Goal: Communication & Community: Answer question/provide support

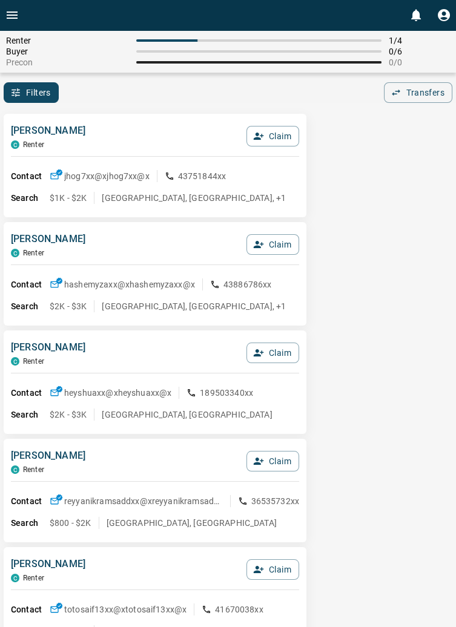
click at [18, 12] on icon "Open drawer" at bounding box center [12, 15] width 15 height 15
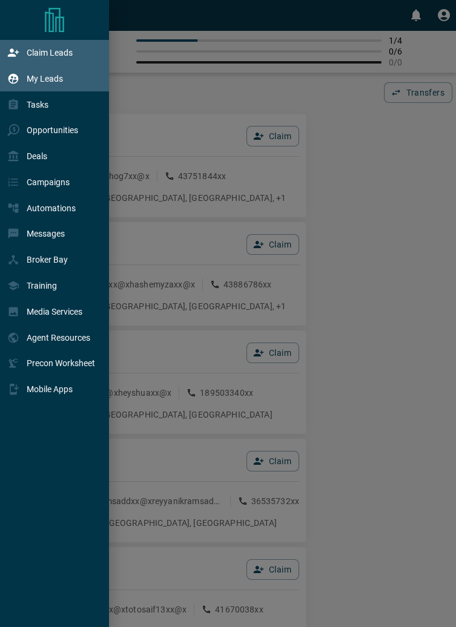
click at [57, 81] on p "My Leads" at bounding box center [45, 79] width 36 height 10
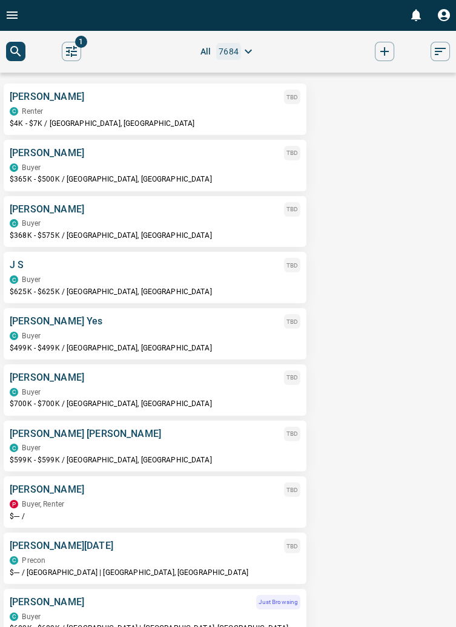
click at [74, 110] on div "C Renter" at bounding box center [155, 111] width 291 height 8
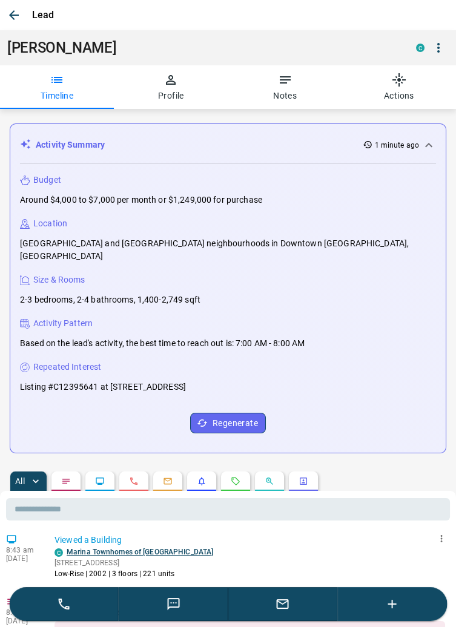
click at [286, 609] on icon "button" at bounding box center [283, 605] width 12 height 10
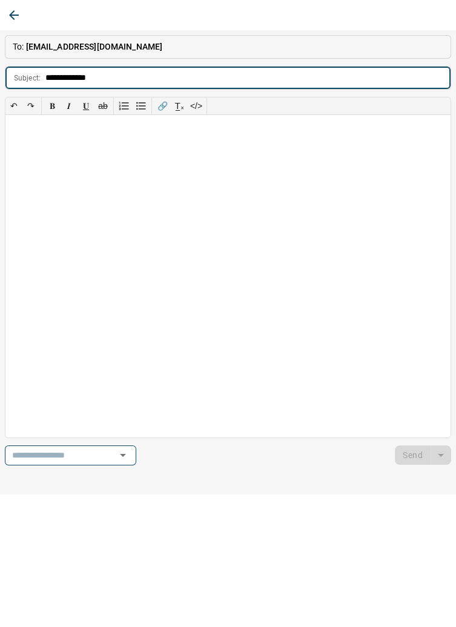
type input "**********"
click at [47, 137] on div at bounding box center [227, 276] width 445 height 322
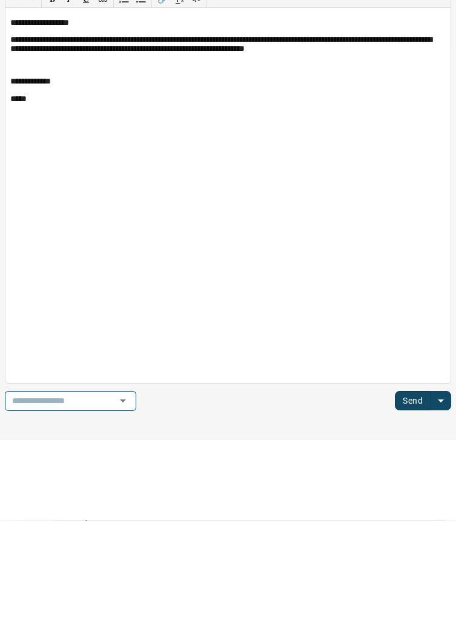
click at [422, 514] on button "Send" at bounding box center [413, 507] width 36 height 19
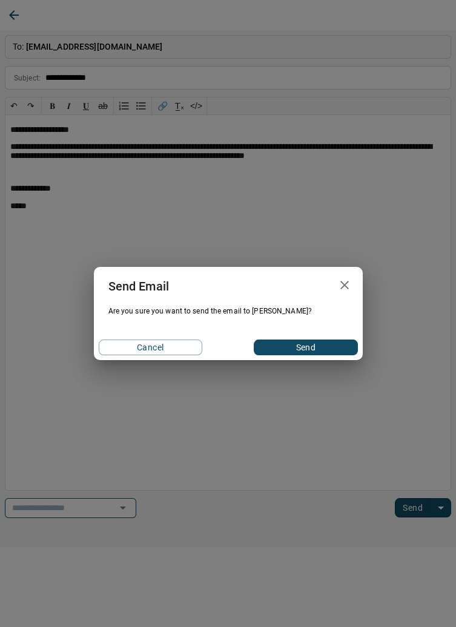
click at [319, 342] on button "Send" at bounding box center [306, 348] width 104 height 16
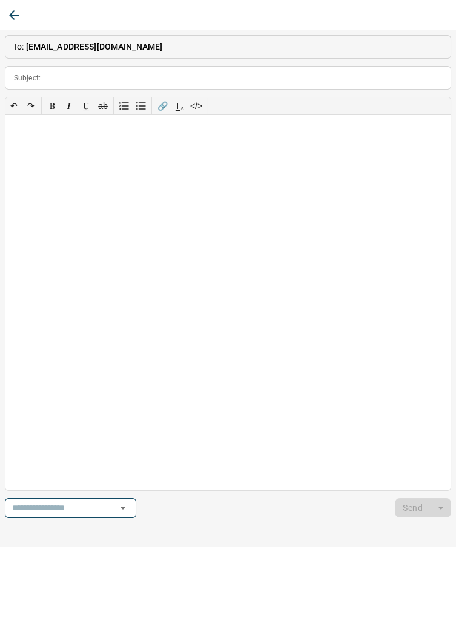
click at [10, 6] on button "button" at bounding box center [14, 15] width 22 height 22
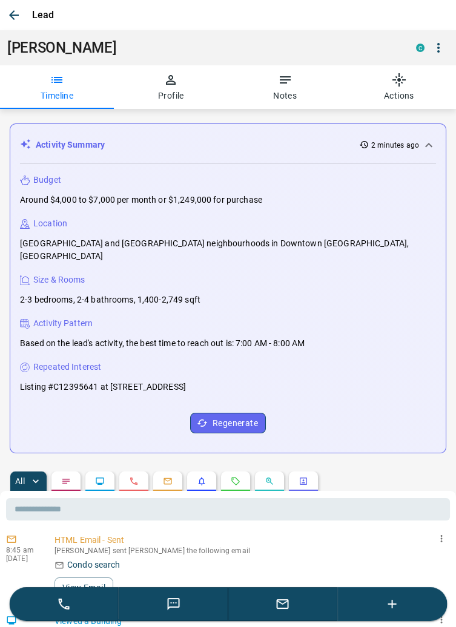
click at [21, 21] on icon "button" at bounding box center [14, 15] width 15 height 15
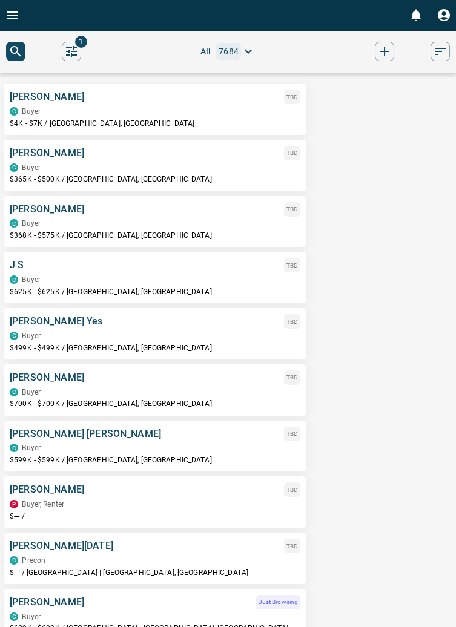
click at [19, 17] on button "Open drawer" at bounding box center [12, 15] width 24 height 30
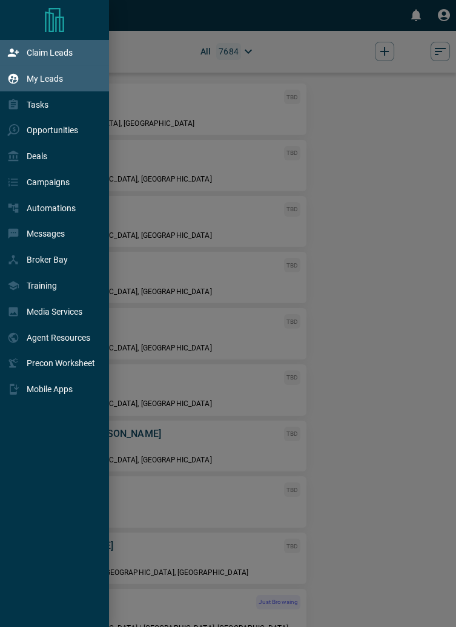
click at [68, 50] on p "Claim Leads" at bounding box center [50, 53] width 46 height 10
